Goal: Transaction & Acquisition: Purchase product/service

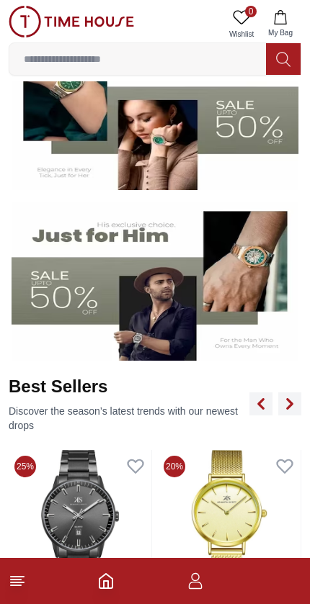
scroll to position [282, 0]
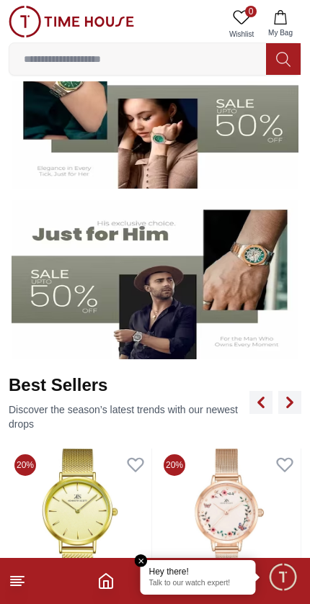
click at [57, 143] on img at bounding box center [155, 109] width 287 height 159
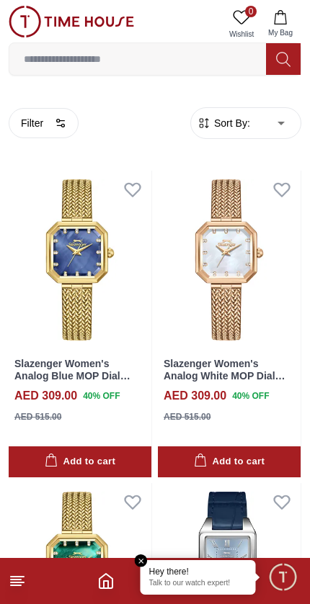
click at [63, 62] on input at bounding box center [137, 59] width 256 height 29
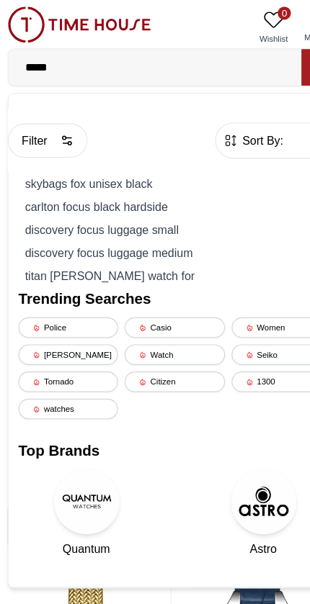
type input "******"
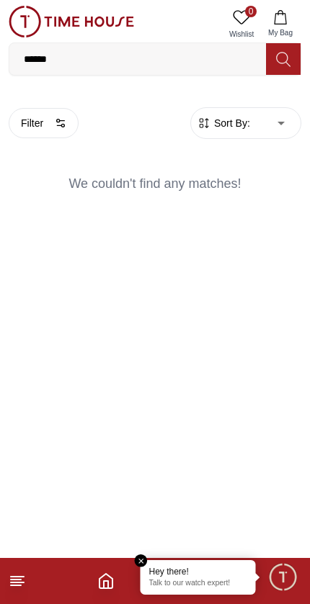
click at [12, 588] on icon at bounding box center [17, 580] width 17 height 17
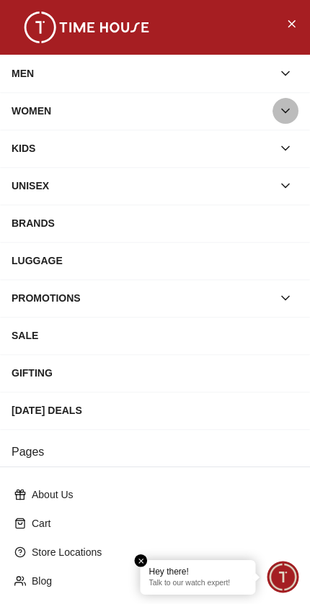
click at [287, 117] on icon "button" at bounding box center [285, 111] width 14 height 14
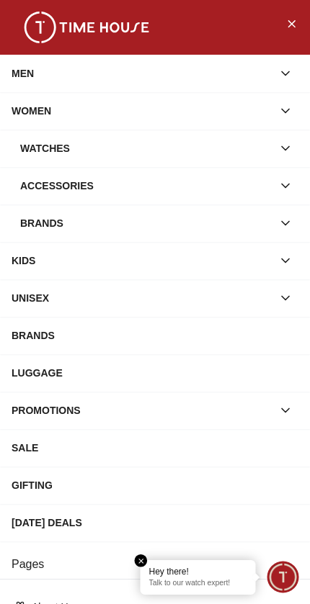
click at [284, 148] on icon "button" at bounding box center [285, 148] width 14 height 14
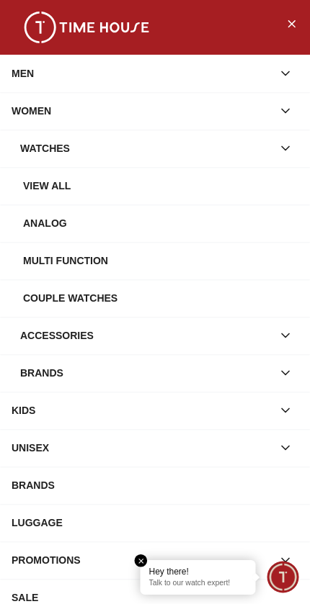
click at [32, 194] on div "View all" at bounding box center [160, 186] width 275 height 26
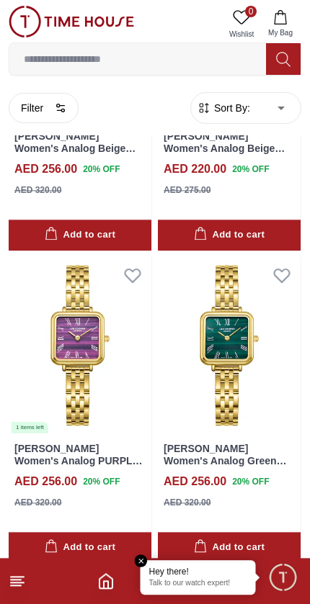
scroll to position [2288, 0]
